Goal: Communication & Community: Answer question/provide support

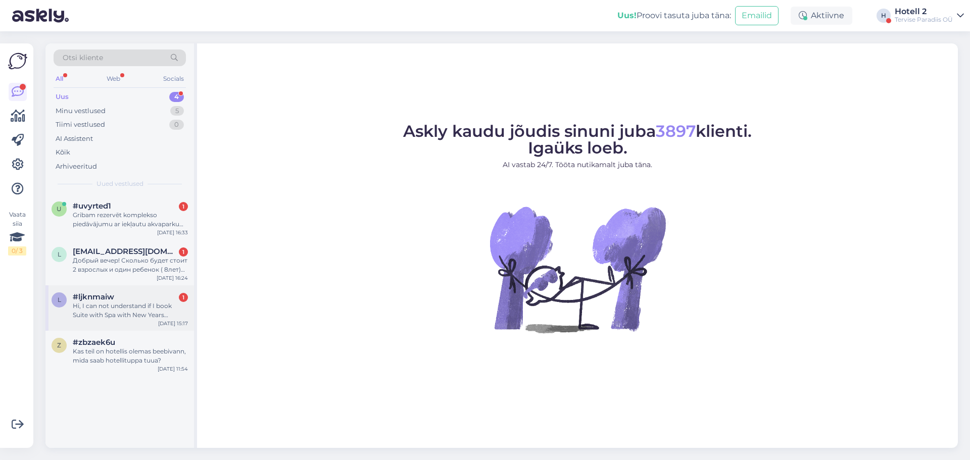
click at [129, 323] on div "l #ljknmaiw 1 Hi, I can not understand if I book Suite with Spa with New Years …" at bounding box center [119, 307] width 149 height 45
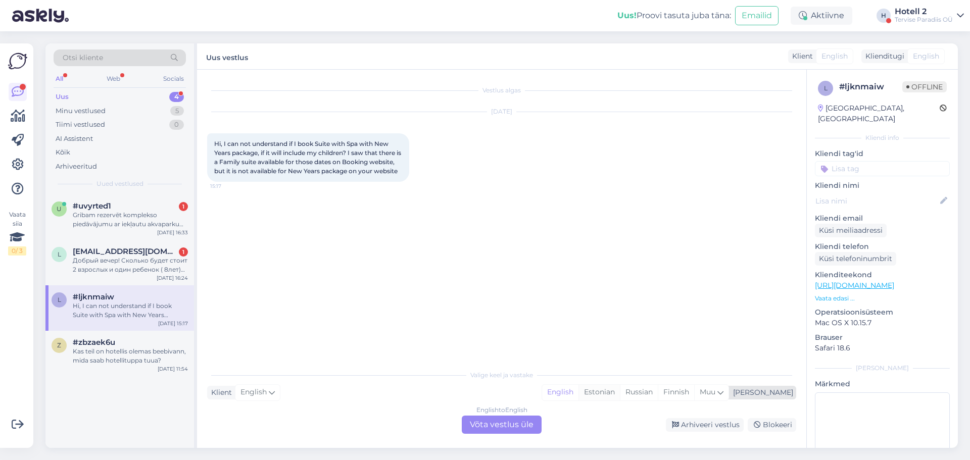
click at [620, 385] on div "Estonian" at bounding box center [599, 392] width 41 height 15
click at [579, 387] on div "English" at bounding box center [560, 392] width 36 height 15
click at [515, 423] on div "English to English Võta vestlus üle" at bounding box center [502, 425] width 80 height 18
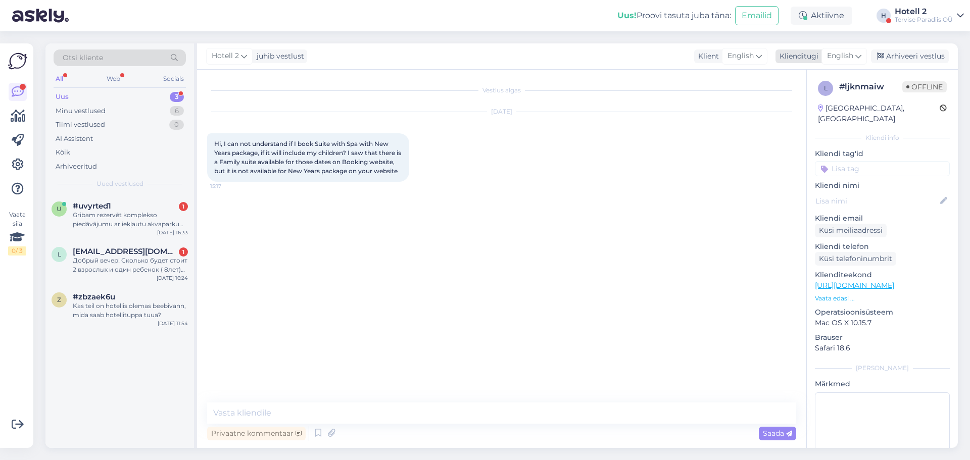
click at [837, 52] on span "English" at bounding box center [840, 56] width 26 height 11
type input "est"
click at [803, 104] on link "Estonian" at bounding box center [821, 101] width 111 height 16
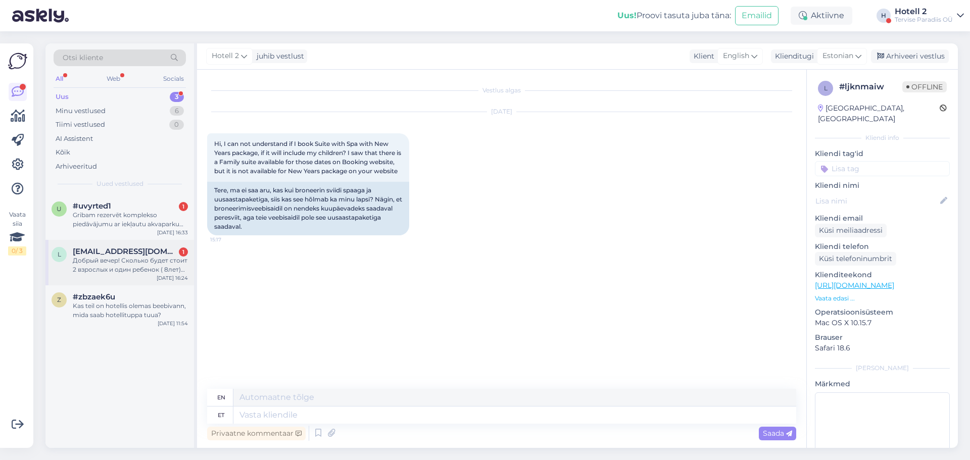
click at [153, 280] on div "l [EMAIL_ADDRESS][DOMAIN_NAME] 1 Добрый вечер! Сколько будет стоит 2 взрослых и…" at bounding box center [119, 262] width 149 height 45
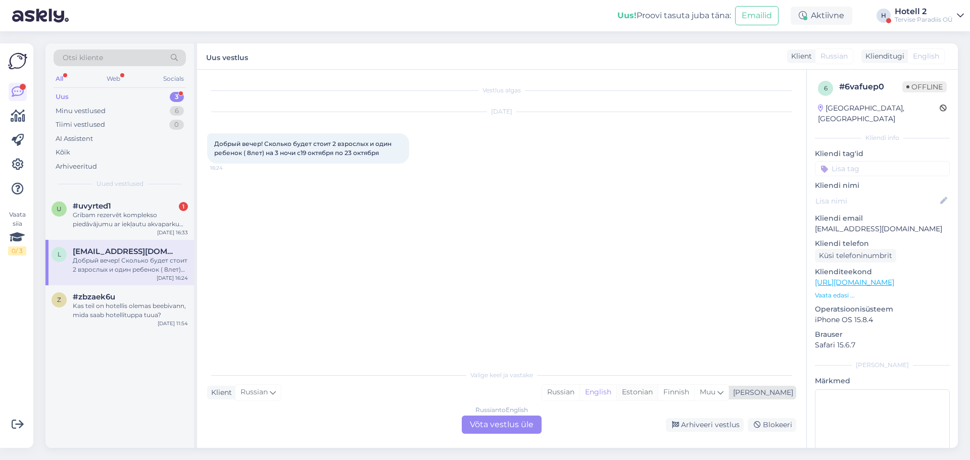
click at [658, 390] on div "Estonian" at bounding box center [636, 392] width 41 height 15
click at [498, 424] on div "Russian to Estonian Võta vestlus üle" at bounding box center [502, 425] width 80 height 18
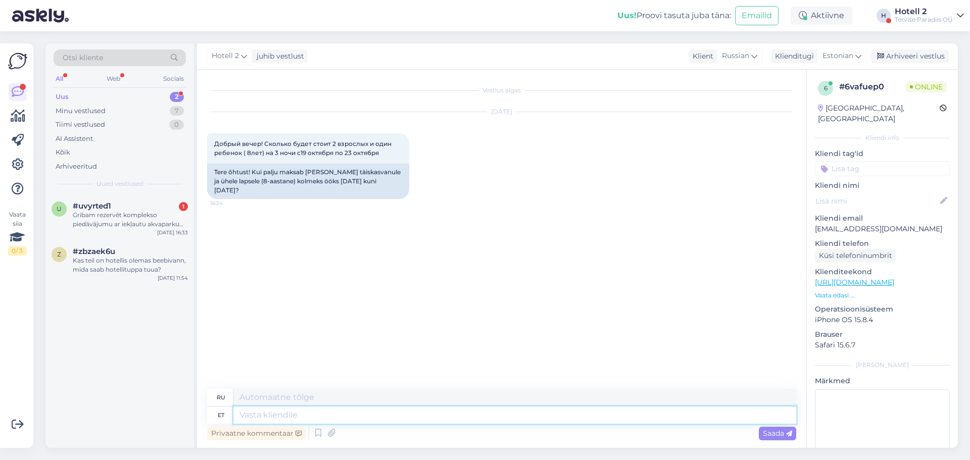
click at [261, 420] on textarea at bounding box center [514, 415] width 563 height 17
type textarea "Tere!"
type textarea "Привет"
type textarea "Tere!"
type textarea "Привет!"
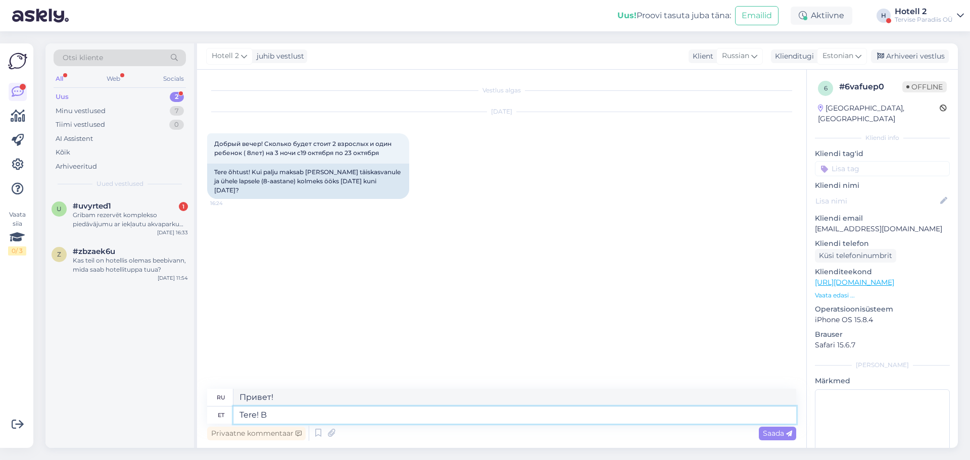
type textarea "Tere! Br"
type textarea "Привет! Б"
type textarea "Tere! Broneerides"
type textarea "Здравствуйте! При бронировании"
type textarea "Tere! Broneerides meie"
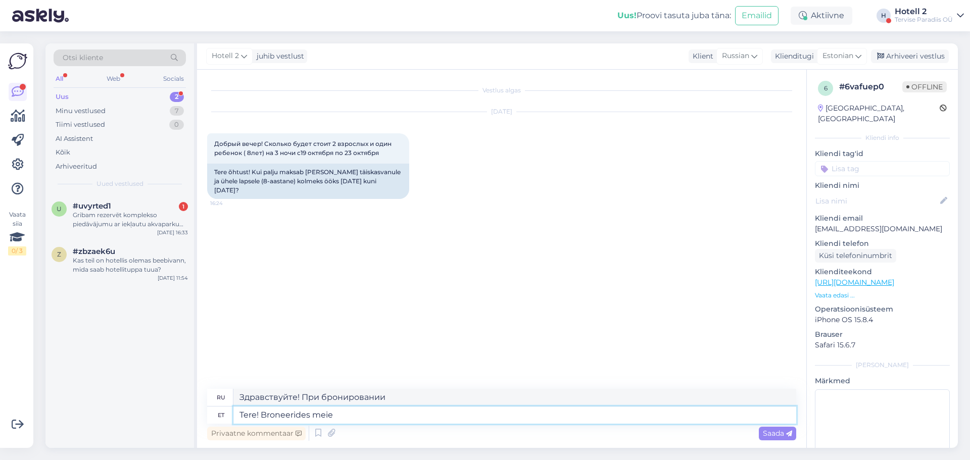
type textarea "Здравствуйте! Бронируя у нас,"
type textarea "Tere! Broneerides meie kodulehel"
type textarea "Здравствуйте! Бронируя на нашем сайте"
paste textarea "[URL][DOMAIN_NAME]"
type textarea "Tere! Broneerides meie kodulehel [URL][DOMAIN_NAME]"
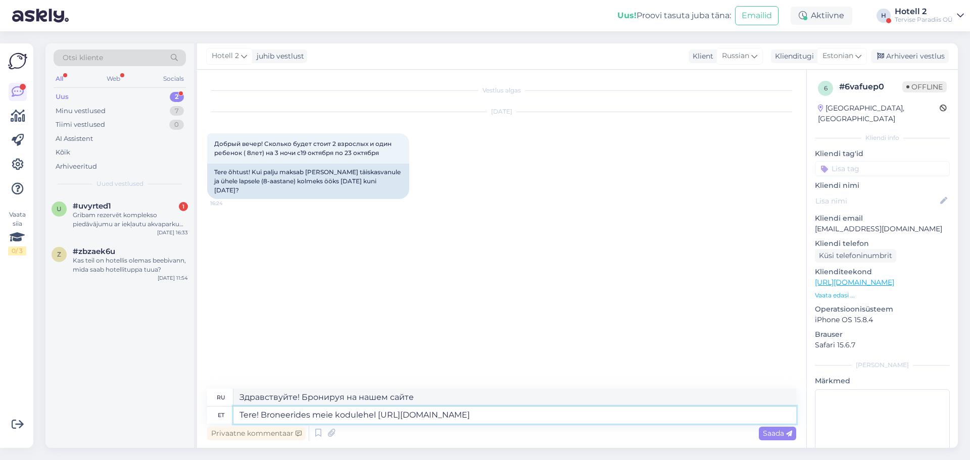
type textarea "Здравствуйте! Бронируйте на нашем сайте [URL][DOMAIN_NAME] !/accommodation/sear…"
type textarea "Tere! Broneerides meie kodulehel [URL][DOMAIN_NAME] saate"
type textarea "Здравствуйте! Бронируя на нашем сайте [URL][DOMAIN_NAME] !/accommodation/search…"
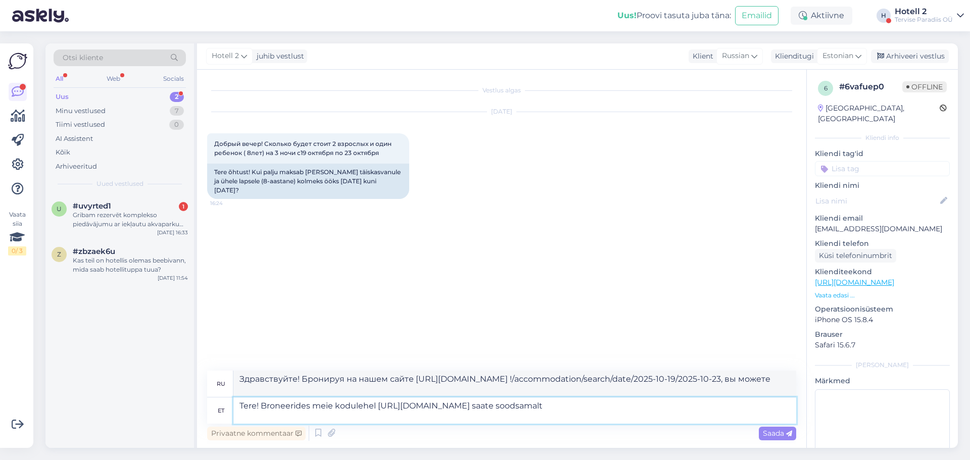
type textarea "Tere! Broneerides meie kodulehel [URL][DOMAIN_NAME] saate soodsamalt"
type textarea "Здравствуйте! При бронировании на нашем сайте [URL][DOMAIN_NAME] !/accommodatio…"
type textarea "Tere! Broneerides meie kodulehel [URL][DOMAIN_NAME] saate soodsamalt kui"
type textarea "Здравствуйте! При бронировании на нашем сайте [URL][DOMAIN_NAME] !/accommodatio…"
type textarea "Tere! Broneerides meie kodulehel [URL][DOMAIN_NAME] saate soodsamalt kui meie"
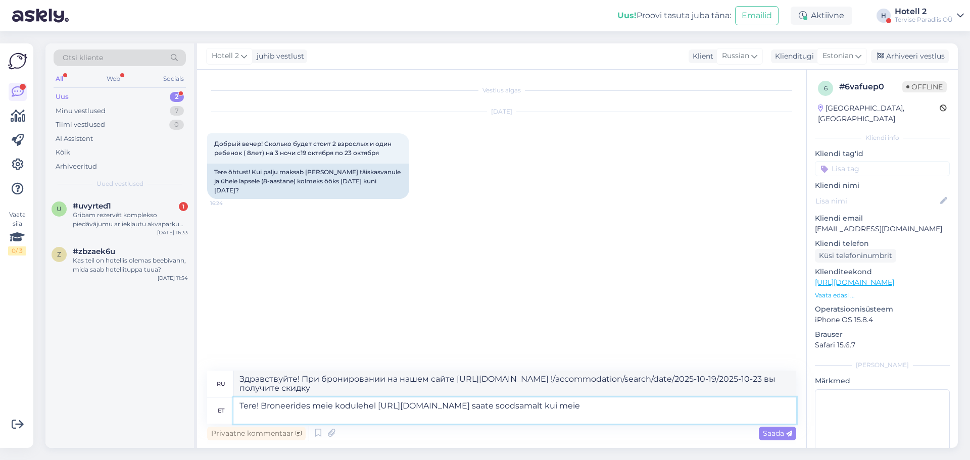
type textarea "Здравствуйте! Бронируя на нашем сайте [URL][DOMAIN_NAME] !/accommodation/search…"
type textarea "Tere! Broneerides meie kodulehel [URL][DOMAIN_NAME] saate soodsamalt kui meie i…"
type textarea "Здравствуйте! Бронируя на нашем сайте [URL][DOMAIN_NAME] !/accommodation/search…"
type textarea "Tere! Broneerides meie kodulehel [URL][DOMAIN_NAME] saate soodsamalt kui meie i…"
type textarea "Здравствуйте! Бронируя на нашем сайте [URL][DOMAIN_NAME] !/accommodation/search…"
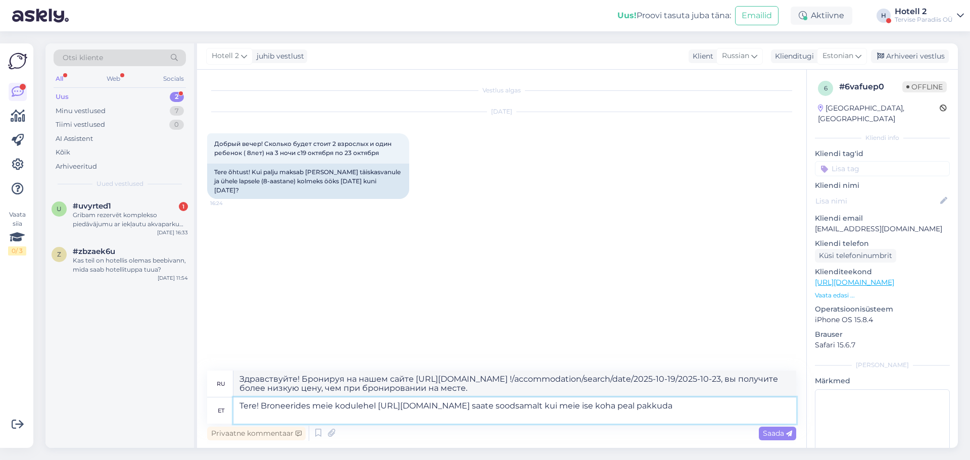
type textarea "Tere! Broneerides meie kodulehel [URL][DOMAIN_NAME] saate soodsamalt kui meie i…"
type textarea "Здравствуйте! При бронировании на нашем сайте [URL][DOMAIN_NAME] !/accommodatio…"
type textarea "Tere! Broneerides meie kodulehel [URL][DOMAIN_NAME] saate soodsamalt kui meie i…"
type textarea "Здравствуйте! При бронировании на нашем сайте [URL][DOMAIN_NAME] !/accommodatio…"
type textarea "Tere! Broneerides meie kodulehel [URL][DOMAIN_NAME] saate soodsamalt kui meie i…"
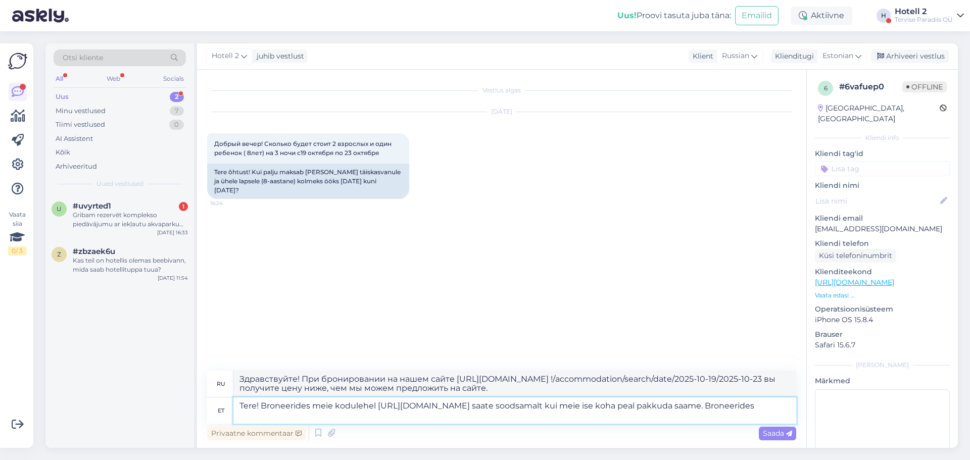
type textarea "Здравствуйте! Бронируя на нашем сайте [URL][DOMAIN_NAME] !/accommodation/search…"
type textarea "Tere! Broneerides meie kodulehel [URL][DOMAIN_NAME] saate soodsamalt kui meie i…"
type textarea "Здравствуйте! Бронируя на нашем сайте [URL][DOMAIN_NAME] !/accommodation/search…"
type textarea "Tere! Broneerides meie kodulehel [URL][DOMAIN_NAME] saate soodsamalt kui meie i…"
type textarea "Здравствуйте! Бронируя на нашем сайте [URL][DOMAIN_NAME] !/accommodation/search…"
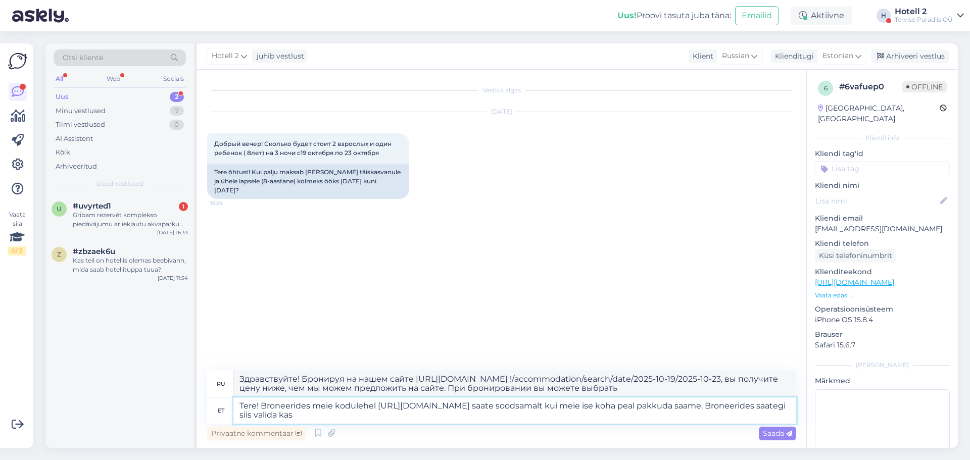
type textarea "Tere! Broneerides meie kodulehel [URL][DOMAIN_NAME] saate soodsamalt kui meie i…"
type textarea "Здравствуйте! Бронируя на нашем сайте [URL][DOMAIN_NAME] !/accommodation/search…"
type textarea "Tere! Broneerides meie kodulehel [URL][DOMAIN_NAME] saate soodsamalt kui meie i…"
type textarea "Здравствуйте! Бронируя на нашем сайте [URL][DOMAIN_NAME] !/accommodation/search…"
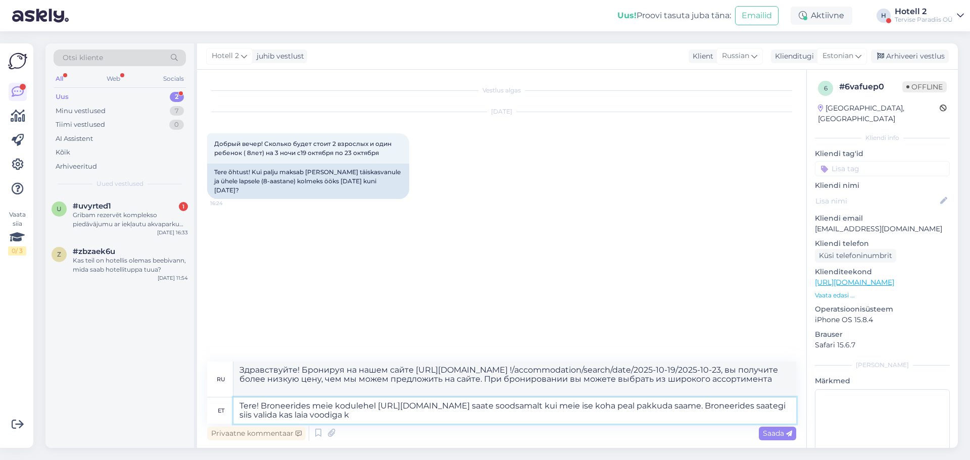
type textarea "Tere! Broneerides meie kodulehel [URL][DOMAIN_NAME] saate soodsamalt kui meie i…"
type textarea "Здравствуйте! Бронируя на нашем сайте [URL][DOMAIN_NAME] !/accommodation/search…"
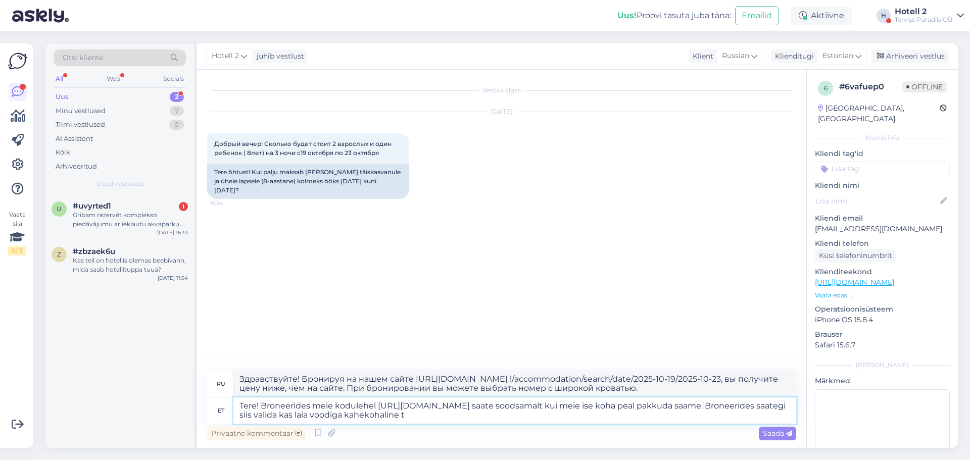
type textarea "Tere! Broneerides meie kodulehel [URL][DOMAIN_NAME] saate soodsamalt kui meie i…"
type textarea "Здравствуйте! Бронируя на нашем сайте [URL][DOMAIN_NAME] !/accommodation/search…"
type textarea "Tere! Broneerides meie kodulehel [URL][DOMAIN_NAME] saate soodsamalt kui meie i…"
type textarea "Здравствуйте! Бронируя на нашем сайте [URL][DOMAIN_NAME] !/accommodation/search…"
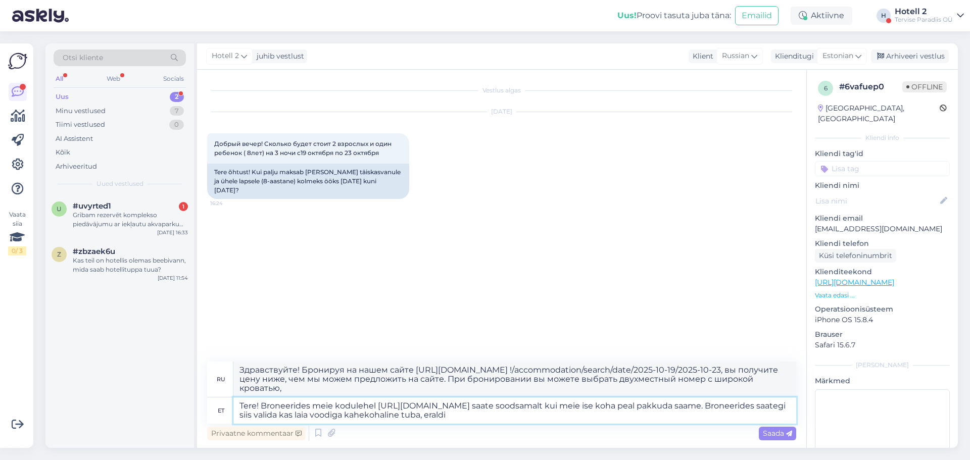
type textarea "Tere! Broneerides meie kodulehel [URL][DOMAIN_NAME] saate soodsamalt kui meie i…"
type textarea "Здравствуйте! Бронируя на нашем сайте [URL][DOMAIN_NAME] !/accommodation/search…"
type textarea "Tere! Broneerides meie kodulehel [URL][DOMAIN_NAME] saate soodsamalt kui meie i…"
type textarea "Здравствуйте! Бронируя на нашем сайте [URL][DOMAIN_NAME] !/accommodation/search…"
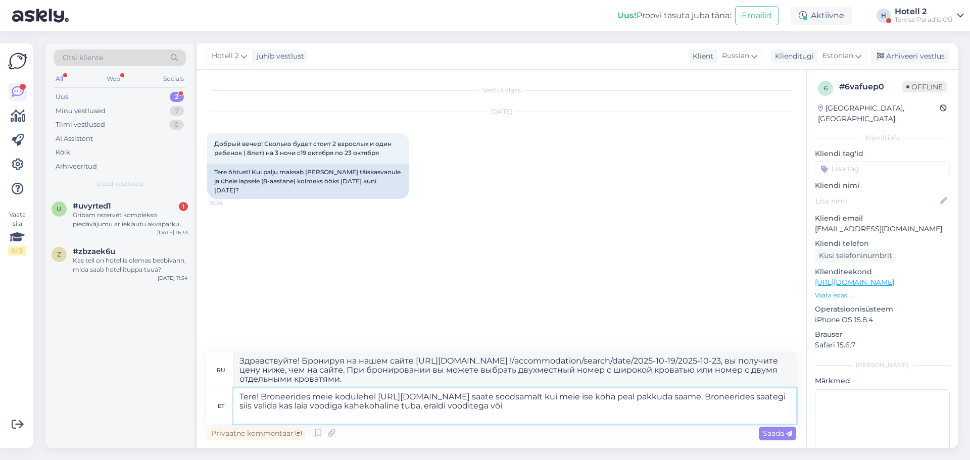
type textarea "Tere! Broneerides meie kodulehel [URL][DOMAIN_NAME] saate soodsamalt kui meie i…"
type textarea "Здравствуйте! Бронируя на нашем сайте [URL][DOMAIN_NAME] !/accommodation/search…"
type textarea "Tere! Broneerides meie kodulehel [URL][DOMAIN_NAME] saate soodsamalt kui meie i…"
type textarea "Здравствуйте! Бронируя на нашем сайте [URL][DOMAIN_NAME] !/accommodation/search…"
type textarea "Tere! Broneerides meie kodulehel [URL][DOMAIN_NAME] saate soodsamalt kui meie i…"
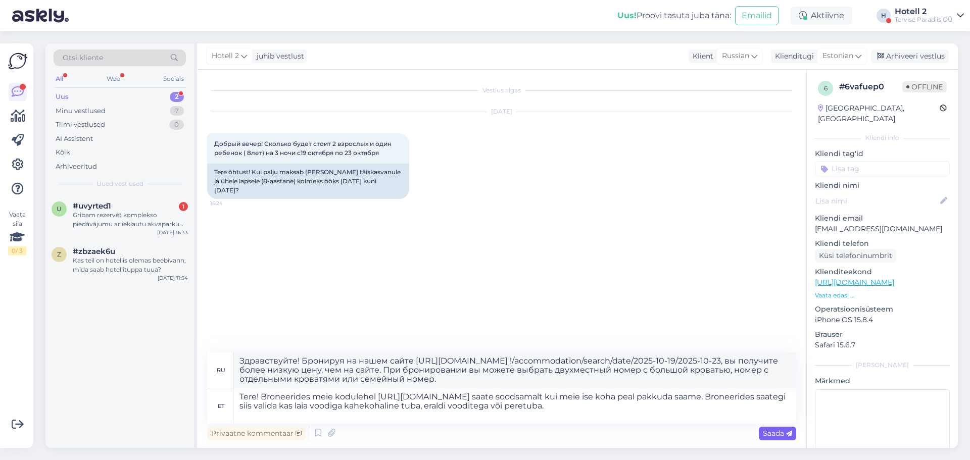
click at [790, 435] on icon at bounding box center [789, 434] width 6 height 6
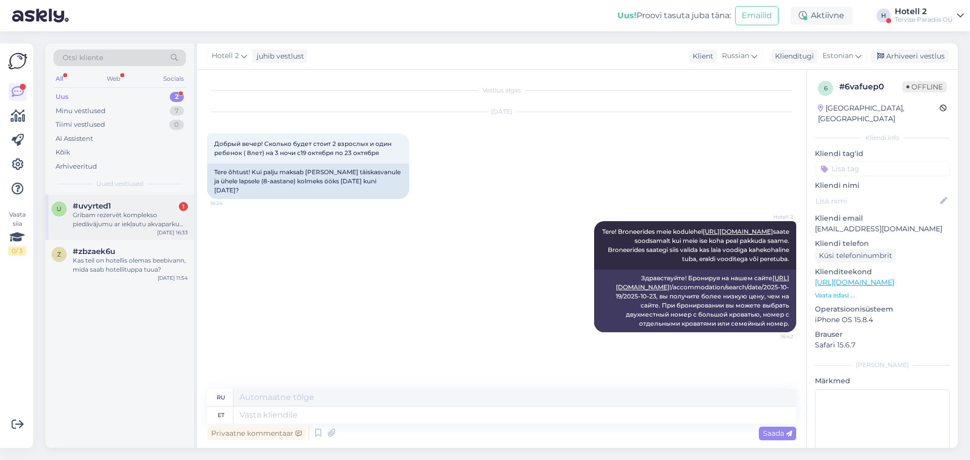
click at [160, 223] on div "Gribam rezervēt komplekso piedāvājumu ar iekļautu akvaparku un nakšņošanu 3 per…" at bounding box center [130, 220] width 115 height 18
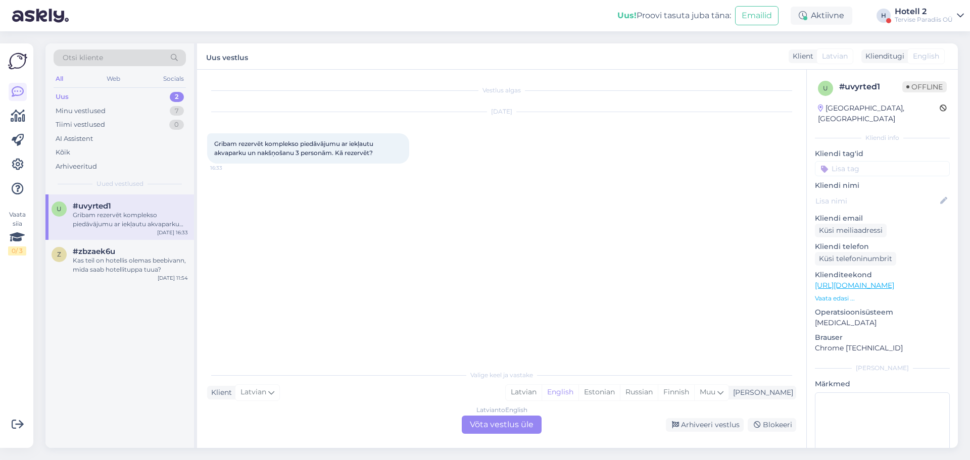
click at [519, 422] on div "Latvian to English Võta vestlus üle" at bounding box center [502, 425] width 80 height 18
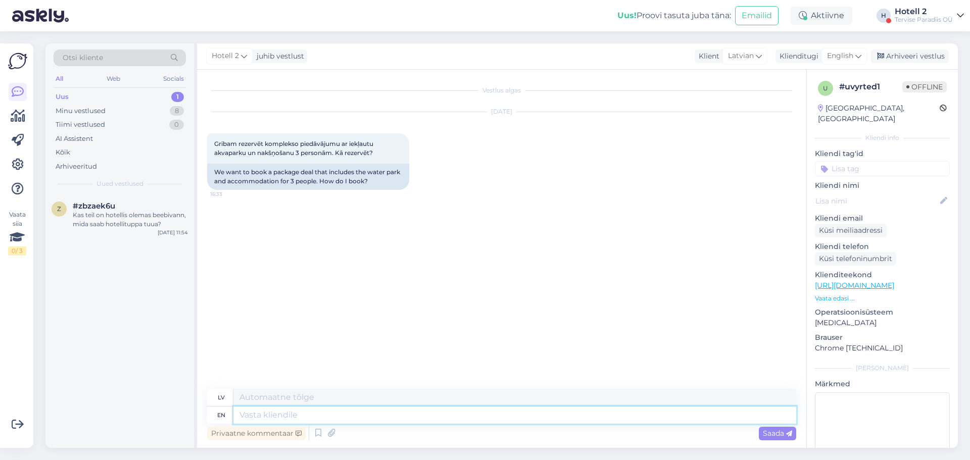
click at [355, 418] on textarea at bounding box center [514, 415] width 563 height 17
